Goal: Task Accomplishment & Management: Manage account settings

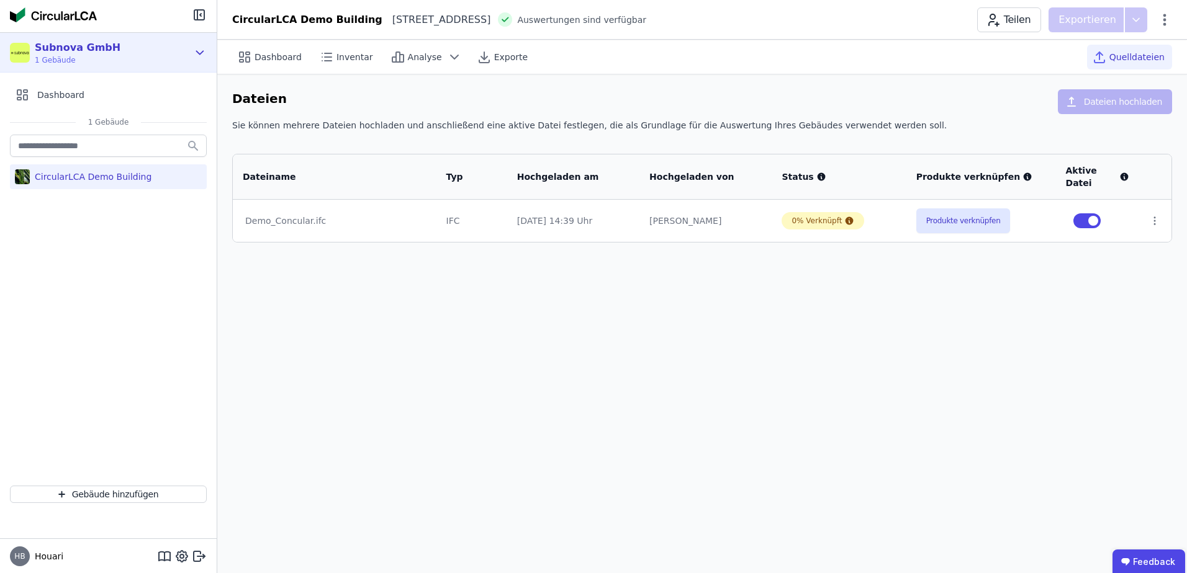
click at [204, 48] on icon at bounding box center [200, 52] width 14 height 15
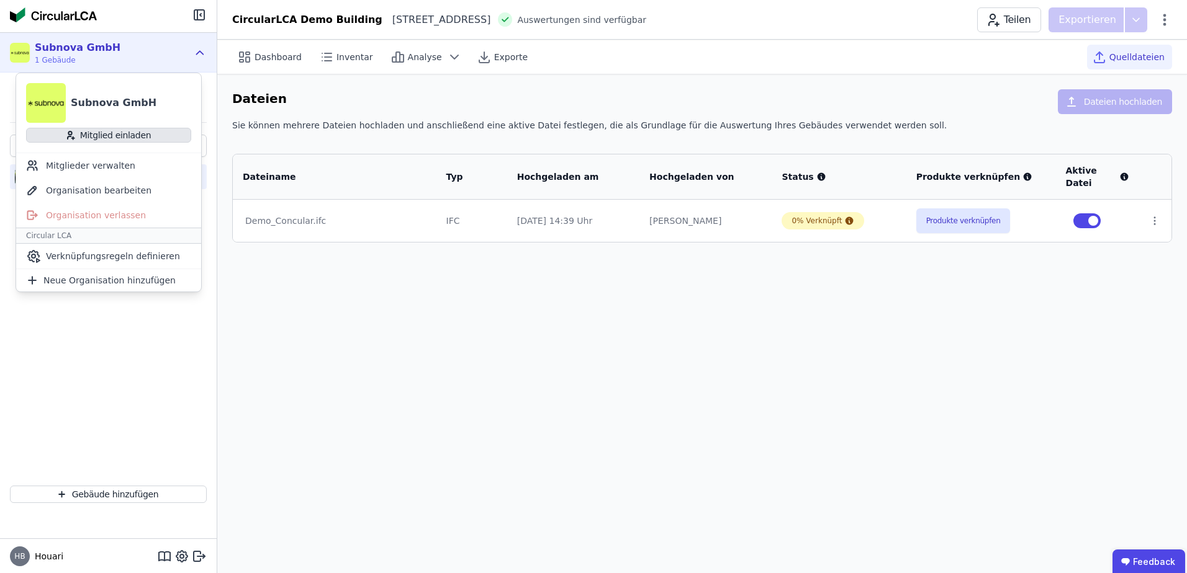
click at [174, 141] on button "Mitglied einladen" at bounding box center [108, 135] width 165 height 15
select select "*"
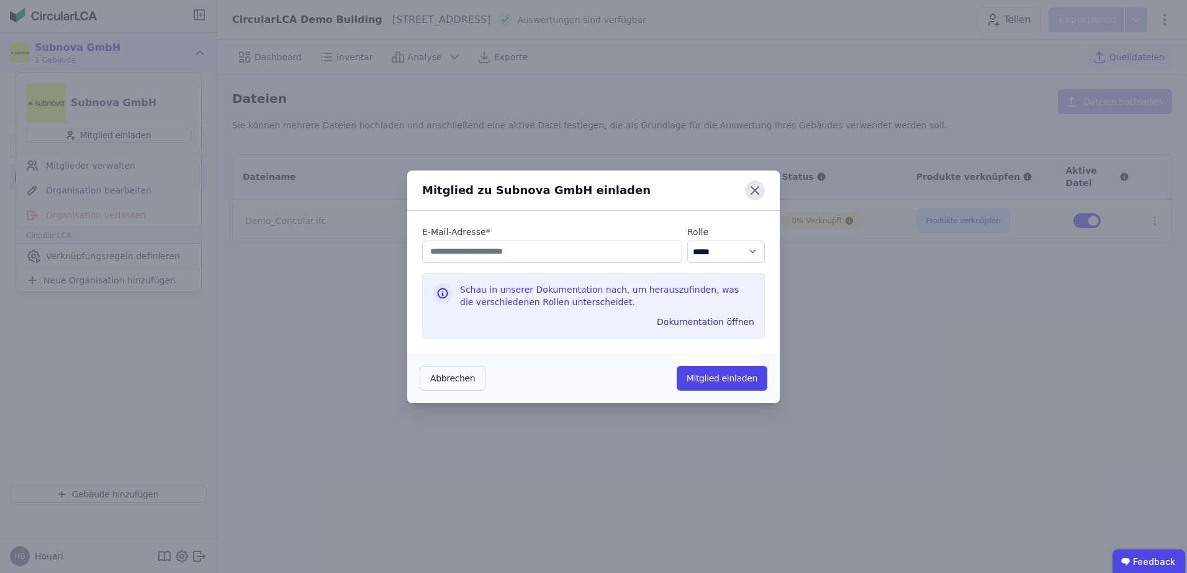
click at [756, 184] on icon at bounding box center [755, 191] width 20 height 20
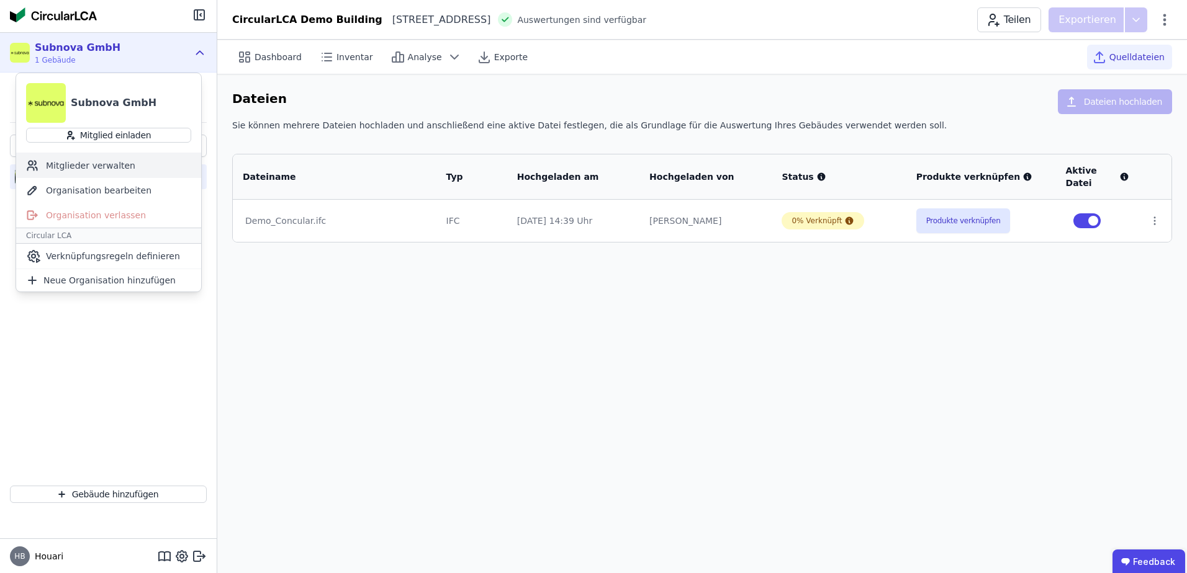
click at [94, 165] on div "Mitglieder verwalten" at bounding box center [108, 165] width 185 height 25
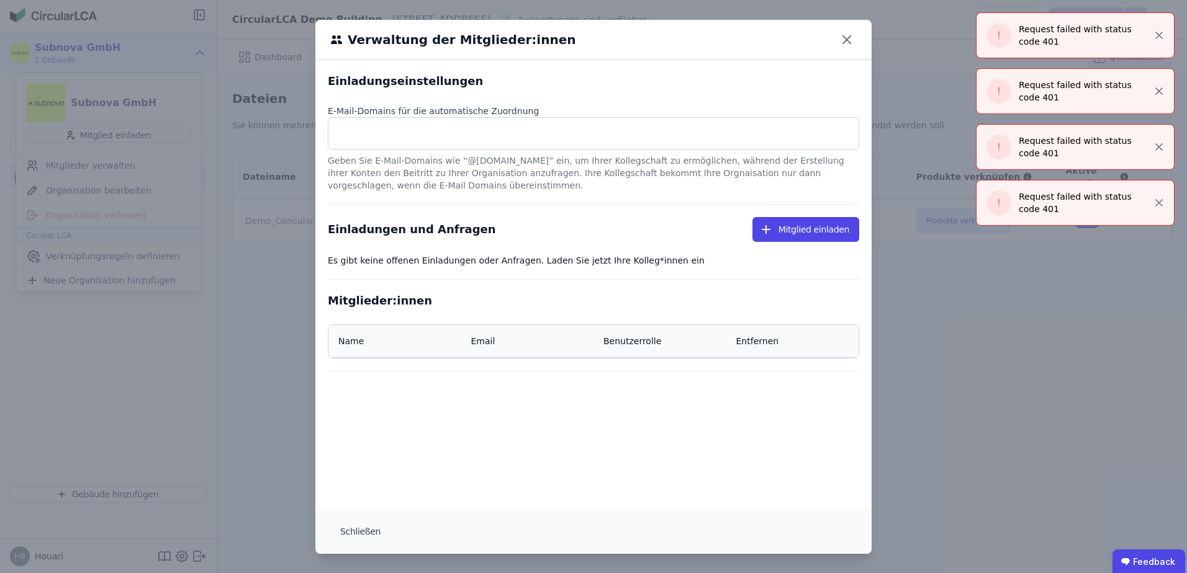
scroll to position [1, 0]
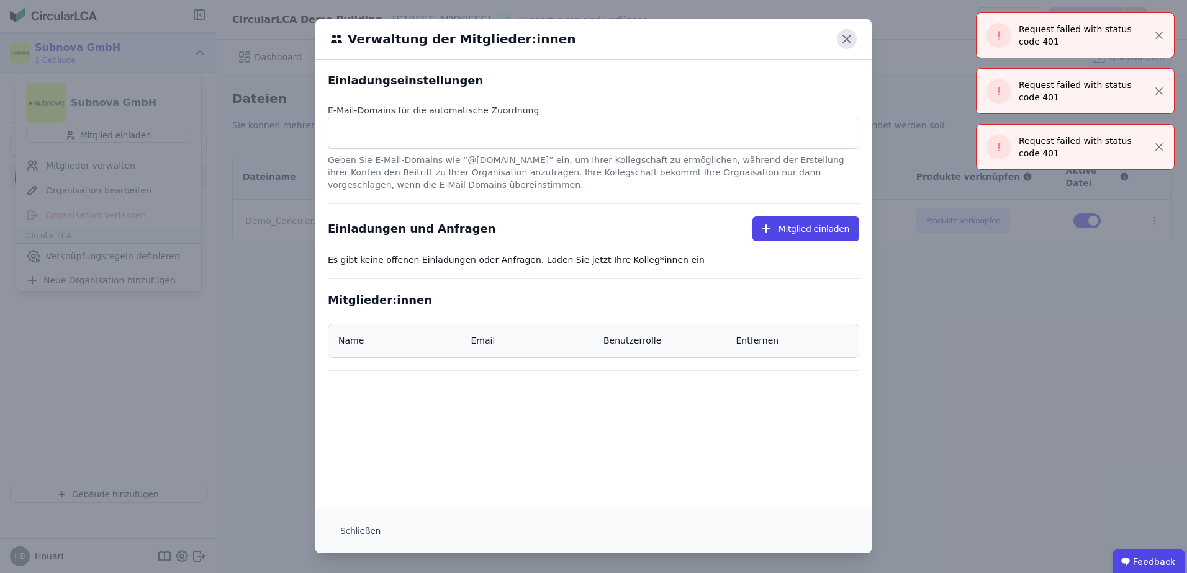
click at [846, 41] on icon at bounding box center [847, 39] width 20 height 20
